Goal: Task Accomplishment & Management: Use online tool/utility

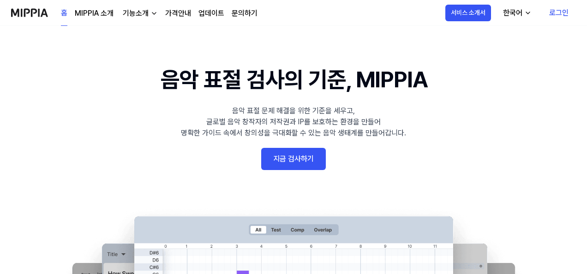
click at [309, 160] on link "지금 검사하기" at bounding box center [293, 159] width 65 height 22
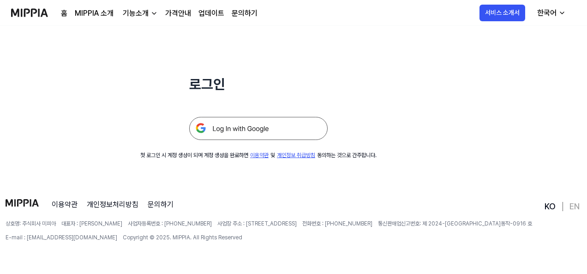
scroll to position [89, 0]
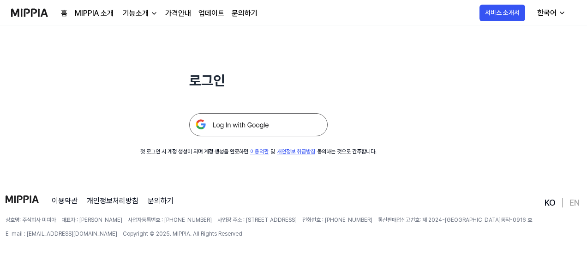
click at [263, 126] on img at bounding box center [258, 124] width 138 height 23
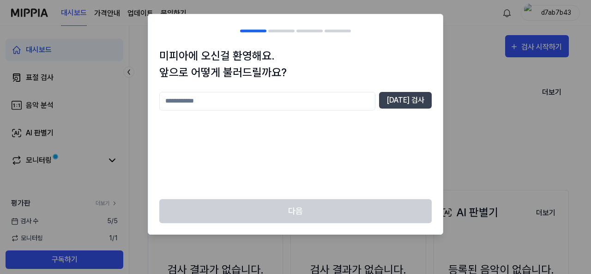
click at [223, 105] on input "text" at bounding box center [267, 101] width 216 height 18
type input "********"
click at [414, 104] on button "[DATE] 검사" at bounding box center [405, 100] width 53 height 17
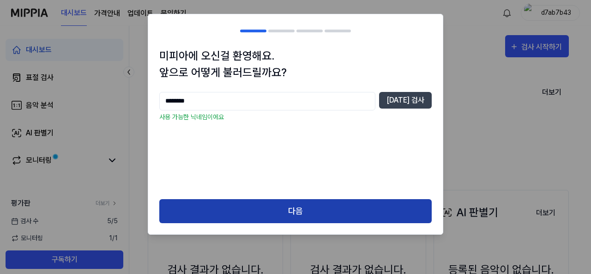
click at [326, 208] on button "다음" at bounding box center [295, 211] width 272 height 24
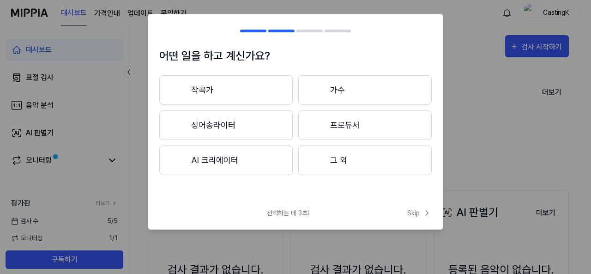
click at [350, 131] on button "프로듀서" at bounding box center [364, 125] width 133 height 30
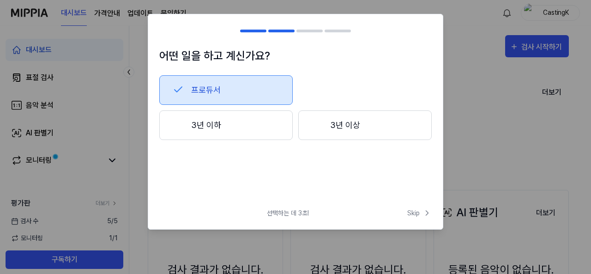
click at [350, 131] on button "3년 이상" at bounding box center [364, 125] width 133 height 30
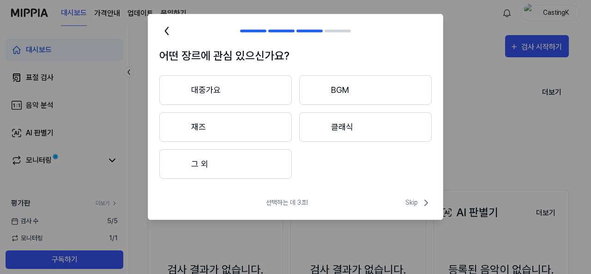
click at [222, 88] on button "대중가요" at bounding box center [225, 90] width 132 height 30
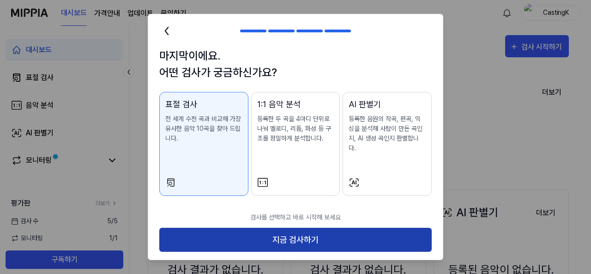
click at [302, 229] on button "지금 검사하기" at bounding box center [295, 240] width 272 height 24
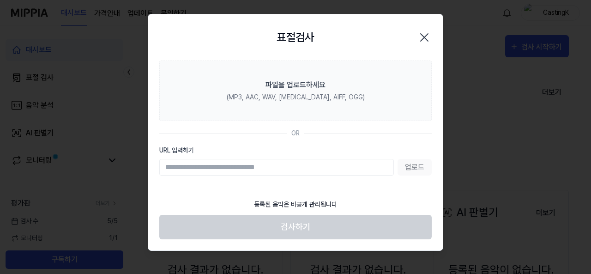
click at [425, 36] on icon "button" at bounding box center [424, 37] width 15 height 15
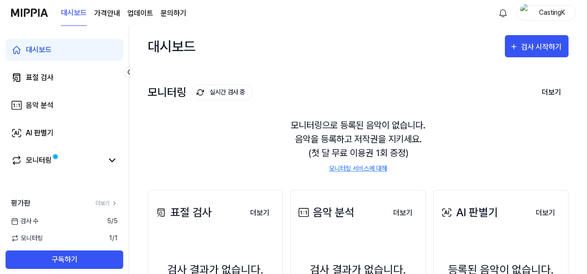
click at [395, 65] on div "대시보드 검사 시작하기" at bounding box center [358, 46] width 421 height 41
